Goal: Transaction & Acquisition: Book appointment/travel/reservation

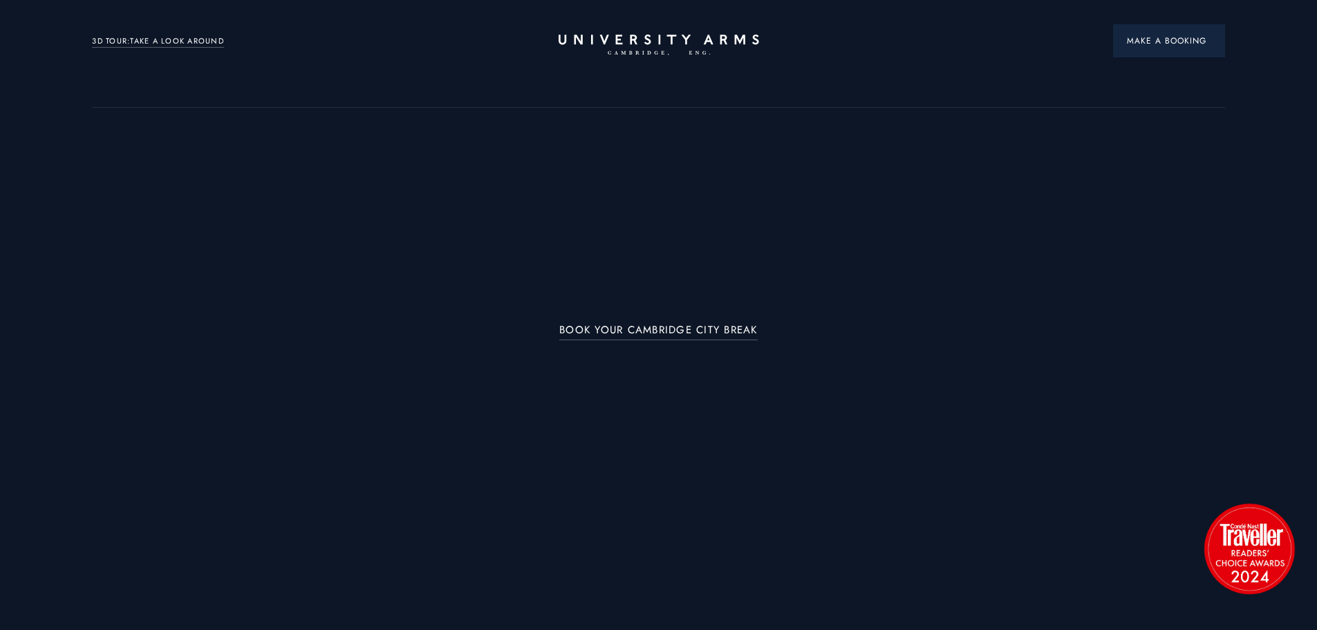
click at [1142, 32] on button "Make a Booking" at bounding box center [1169, 40] width 112 height 33
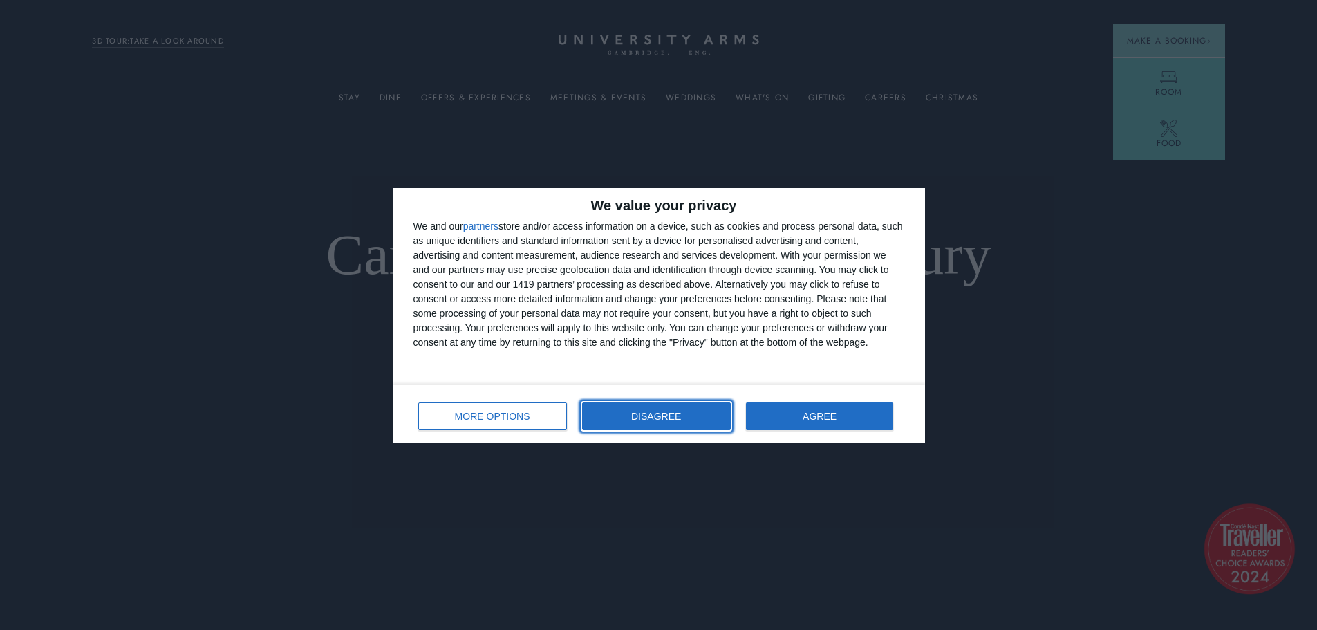
click at [637, 424] on button "DISAGREE" at bounding box center [656, 416] width 149 height 28
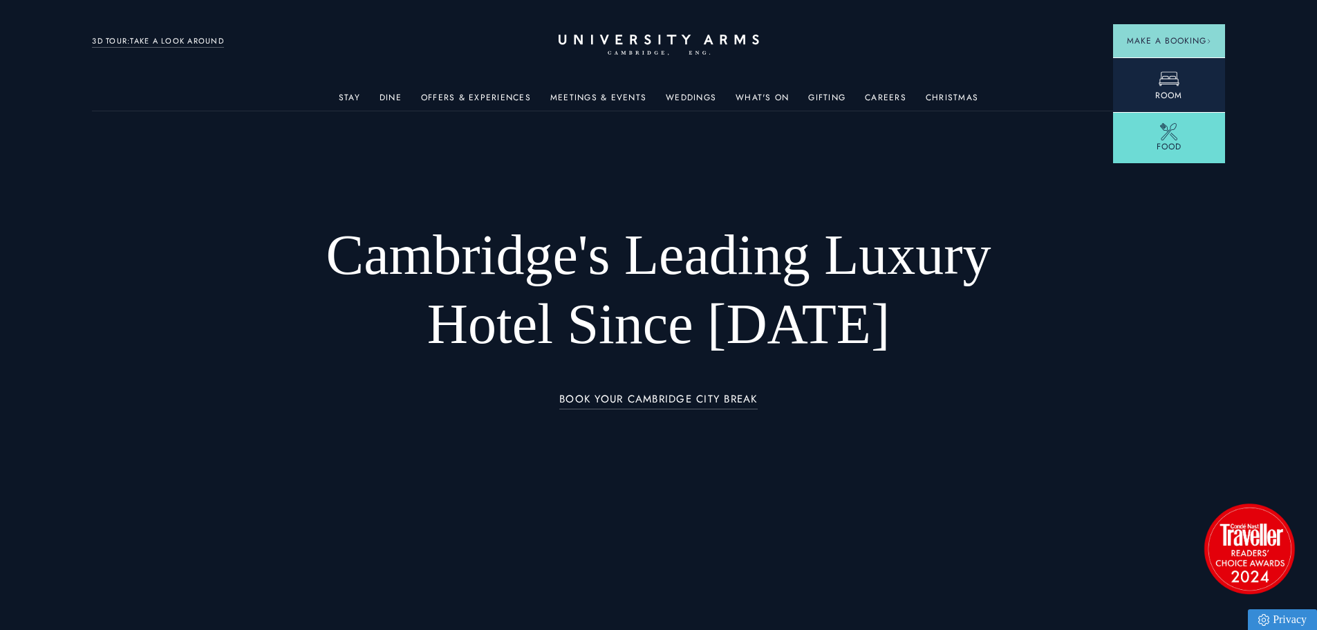
click at [1173, 76] on header "Stay Suites Superior Rooms Classic Rooms Cosy Rooms Dine Restaurant Bar Afterno…" at bounding box center [658, 38] width 1317 height 76
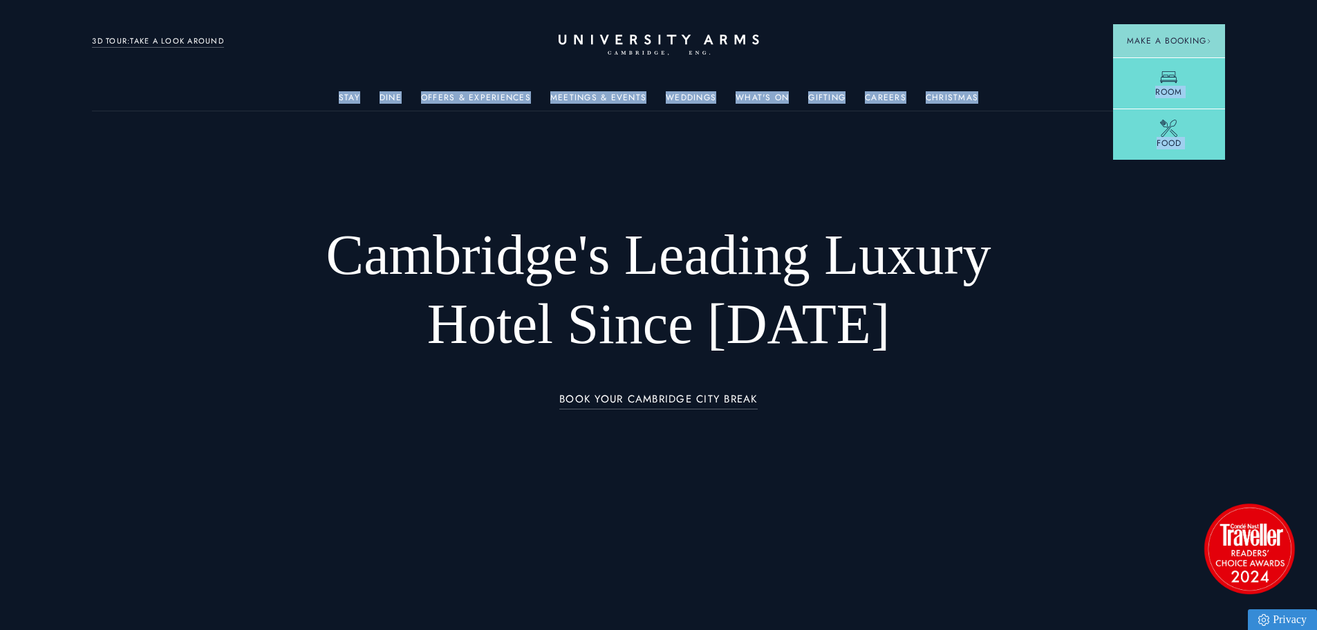
click at [1167, 76] on header "Stay Suites Superior Rooms Classic Rooms Cosy Rooms Dine Restaurant Bar Afterno…" at bounding box center [658, 38] width 1317 height 76
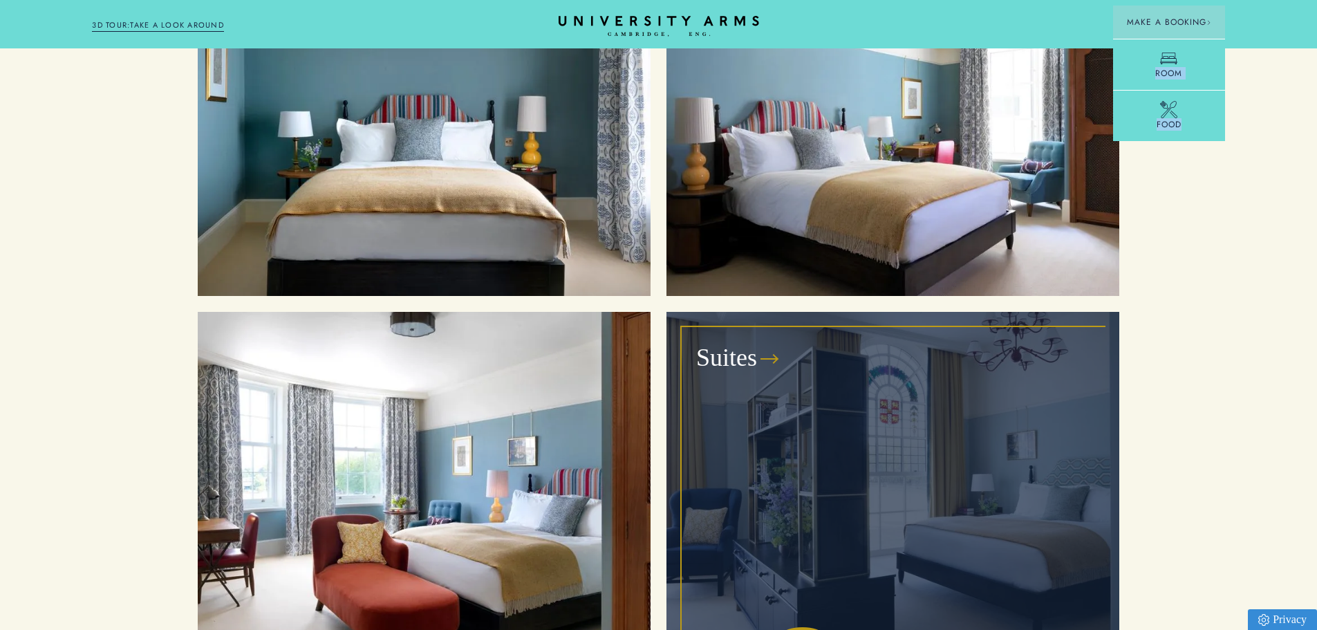
scroll to position [1382, 0]
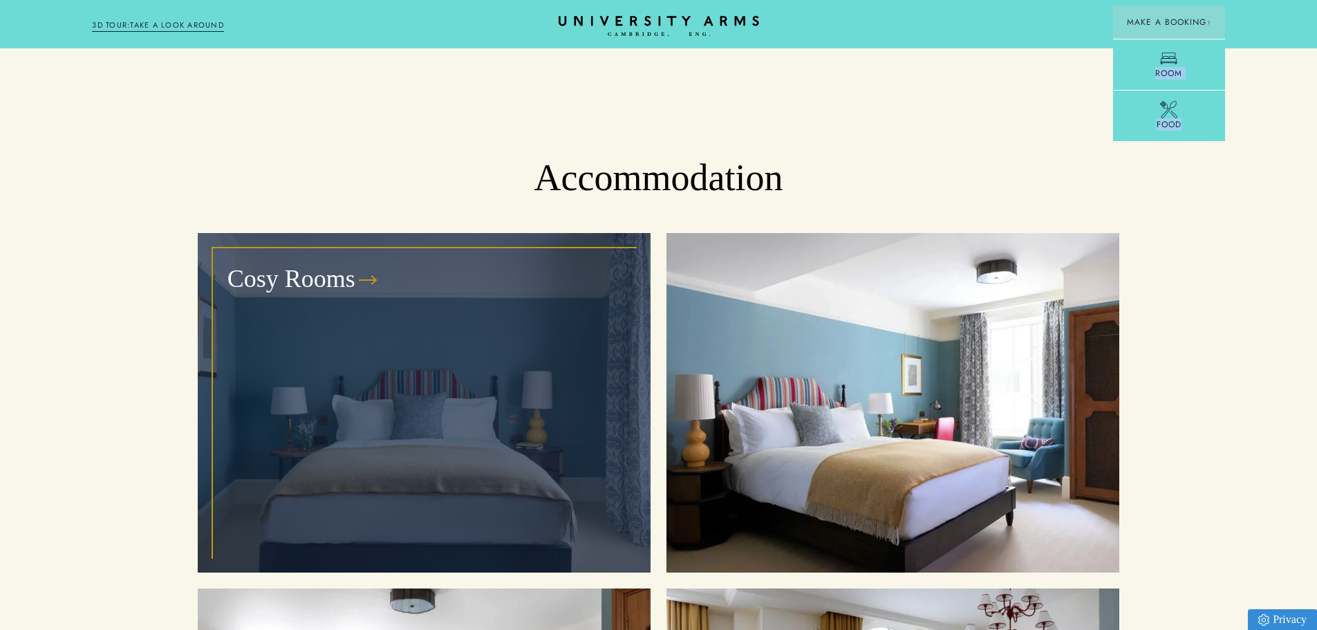
click at [539, 398] on div "Cosy Rooms" at bounding box center [424, 403] width 421 height 308
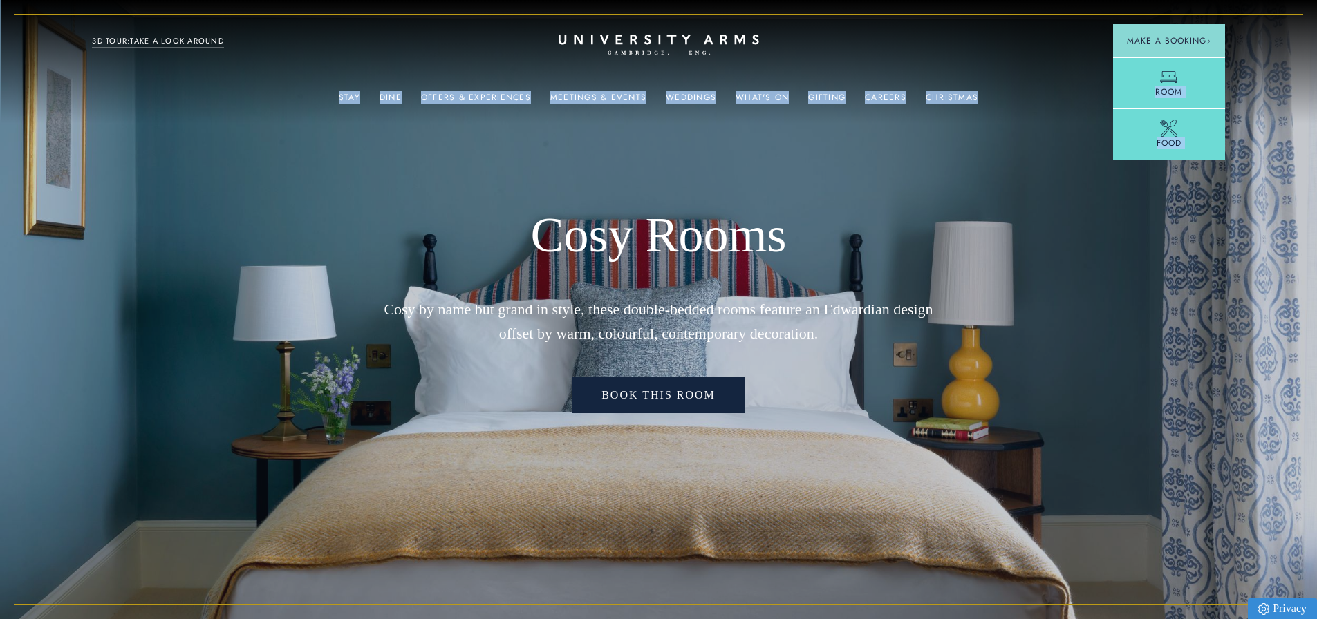
click at [643, 396] on link "Book This Room" at bounding box center [658, 395] width 172 height 36
